Goal: Information Seeking & Learning: Compare options

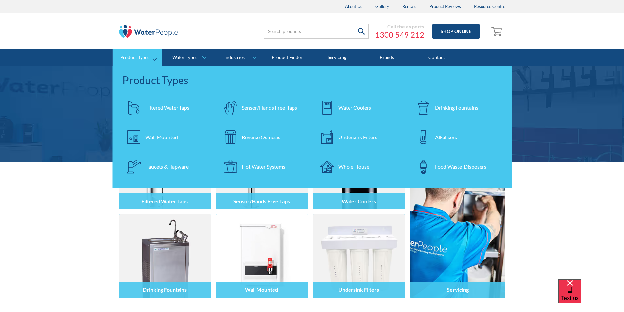
click at [160, 106] on div "Filtered Water Taps" at bounding box center [167, 108] width 44 height 8
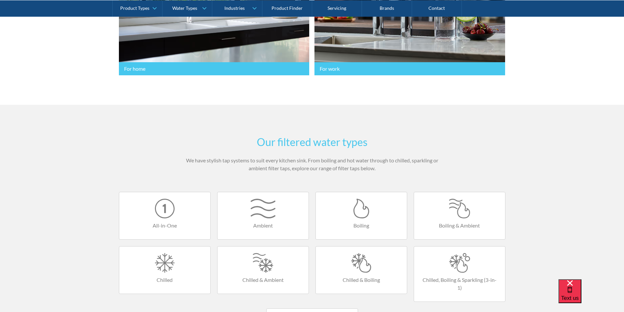
scroll to position [360, 0]
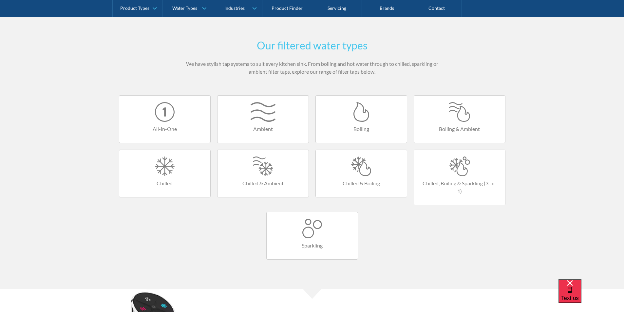
click at [363, 168] on div at bounding box center [361, 166] width 78 height 20
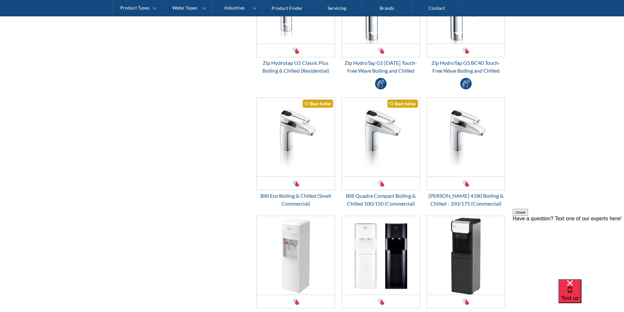
scroll to position [360, 0]
click at [288, 146] on img "Email Form 3" at bounding box center [296, 136] width 78 height 79
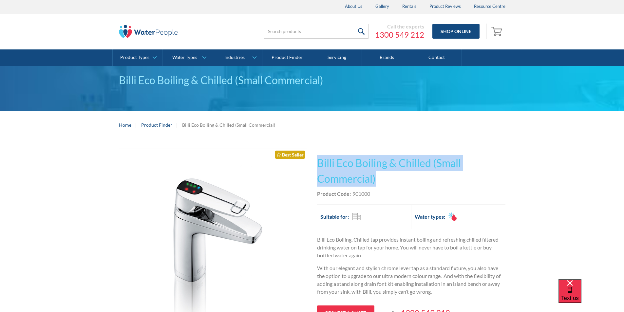
drag, startPoint x: 382, startPoint y: 175, endPoint x: 313, endPoint y: 157, distance: 71.3
click at [313, 157] on div "Play video Fits Most Brands Best Seller No items found. This tap design is incl…" at bounding box center [312, 291] width 386 height 285
copy h1 "Billi Eco Boiling & Chilled (Small Commercial)"
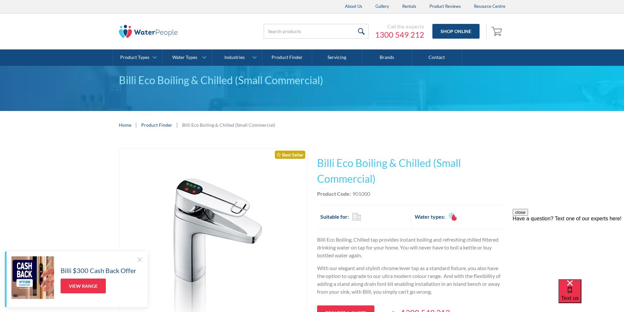
click at [376, 192] on div "Product Code: 901000" at bounding box center [411, 194] width 188 height 8
drag, startPoint x: 373, startPoint y: 194, endPoint x: 353, endPoint y: 193, distance: 19.7
click at [353, 193] on div "Product Code: 901000" at bounding box center [411, 194] width 188 height 8
copy div "901000"
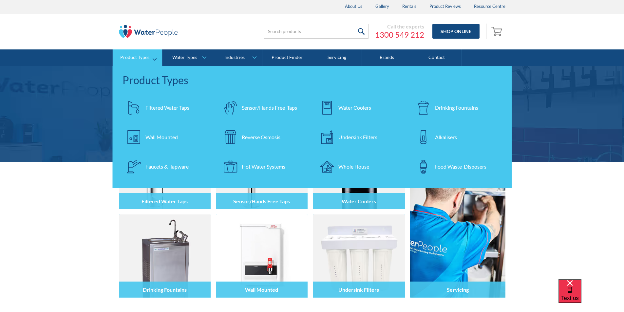
click at [161, 106] on div "Filtered Water Taps" at bounding box center [167, 108] width 44 height 8
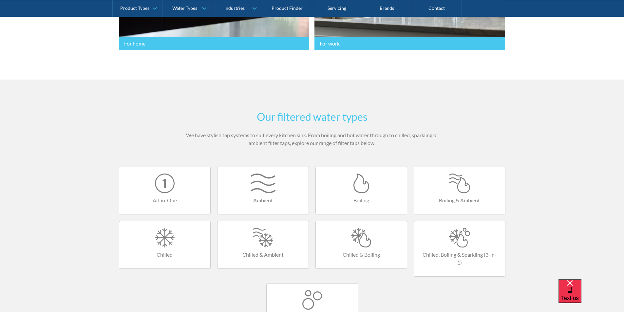
scroll to position [393, 0]
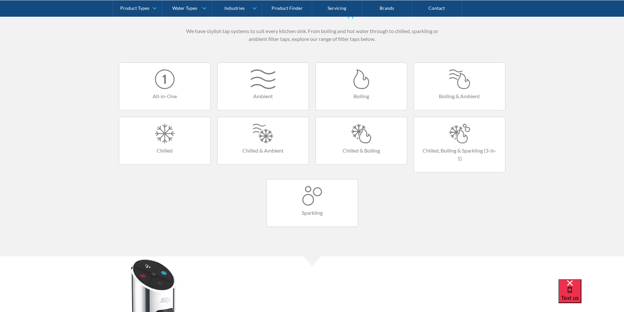
click at [352, 147] on h4 "Chilled & Boiling" at bounding box center [361, 151] width 78 height 8
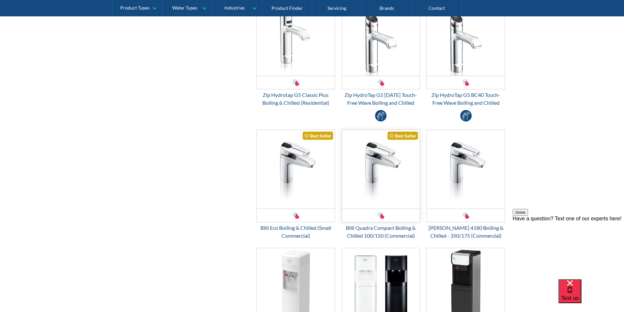
click at [386, 187] on img "Email Form 3" at bounding box center [381, 169] width 78 height 79
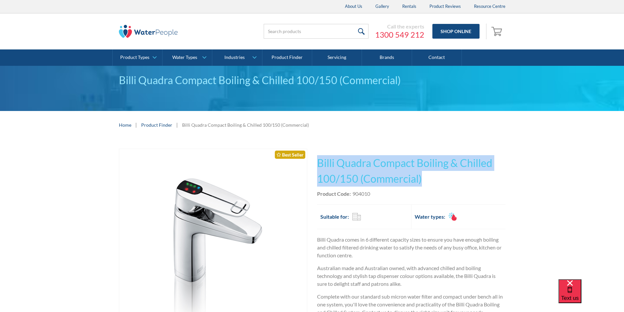
drag, startPoint x: 428, startPoint y: 177, endPoint x: 327, endPoint y: 161, distance: 101.8
click at [314, 157] on div "Play video Fits Most Brands Best Seller No items found. This tap design is incl…" at bounding box center [312, 291] width 386 height 285
copy h1 "Billi Quadra Compact Boiling & Chilled 100/150 (Commercial)"
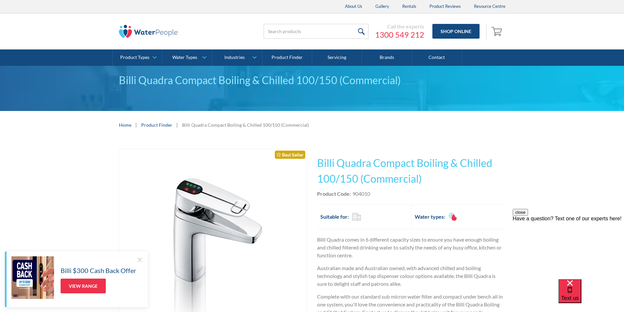
click at [383, 202] on div "This tap design is included in our standard range tap options when you purchase…" at bounding box center [411, 259] width 188 height 221
drag, startPoint x: 372, startPoint y: 193, endPoint x: 353, endPoint y: 192, distance: 18.7
click at [353, 192] on div "Product Code: 904010" at bounding box center [411, 194] width 188 height 8
copy div "904010"
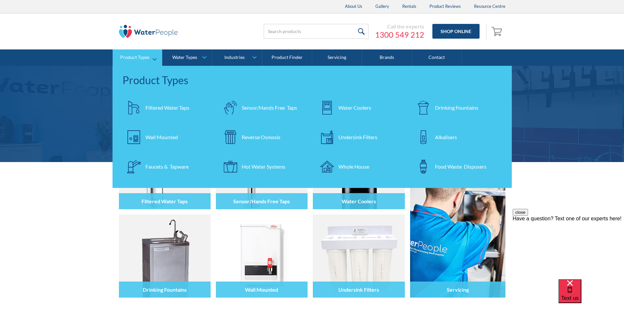
click at [447, 107] on div "Drinking Fountains" at bounding box center [456, 108] width 43 height 8
